Goal: Task Accomplishment & Management: Manage account settings

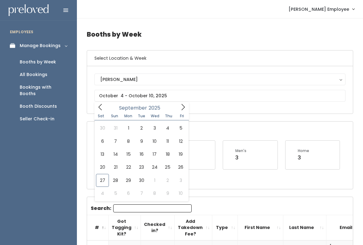
click at [184, 107] on icon at bounding box center [182, 107] width 7 height 7
type input "[DATE] to [DATE]"
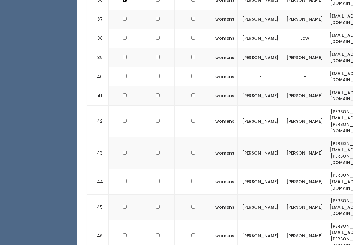
click at [125, 233] on input "checkbox" at bounding box center [125, 235] width 4 height 4
checkbox input "true"
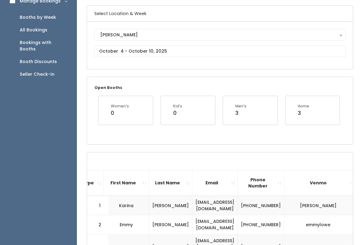
scroll to position [0, 135]
click at [192, 49] on input "text" at bounding box center [219, 51] width 251 height 12
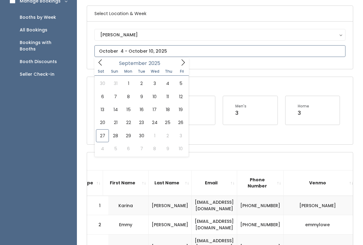
click at [183, 62] on icon at bounding box center [182, 62] width 7 height 7
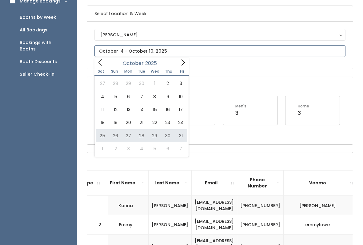
type input "October 25 to October 31"
